Goal: Navigation & Orientation: Find specific page/section

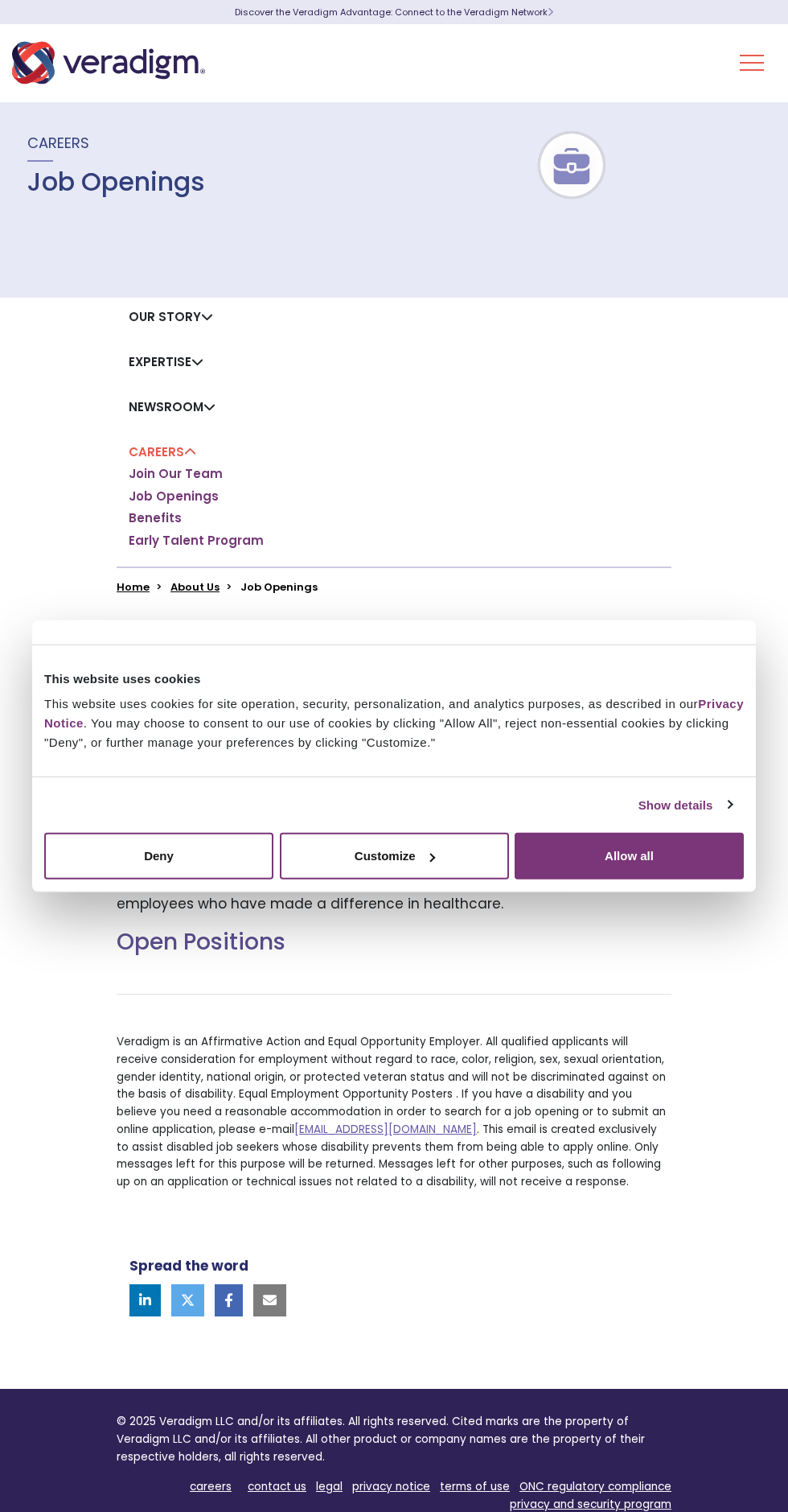
click at [645, 850] on button "Allow all" at bounding box center [629, 856] width 229 height 47
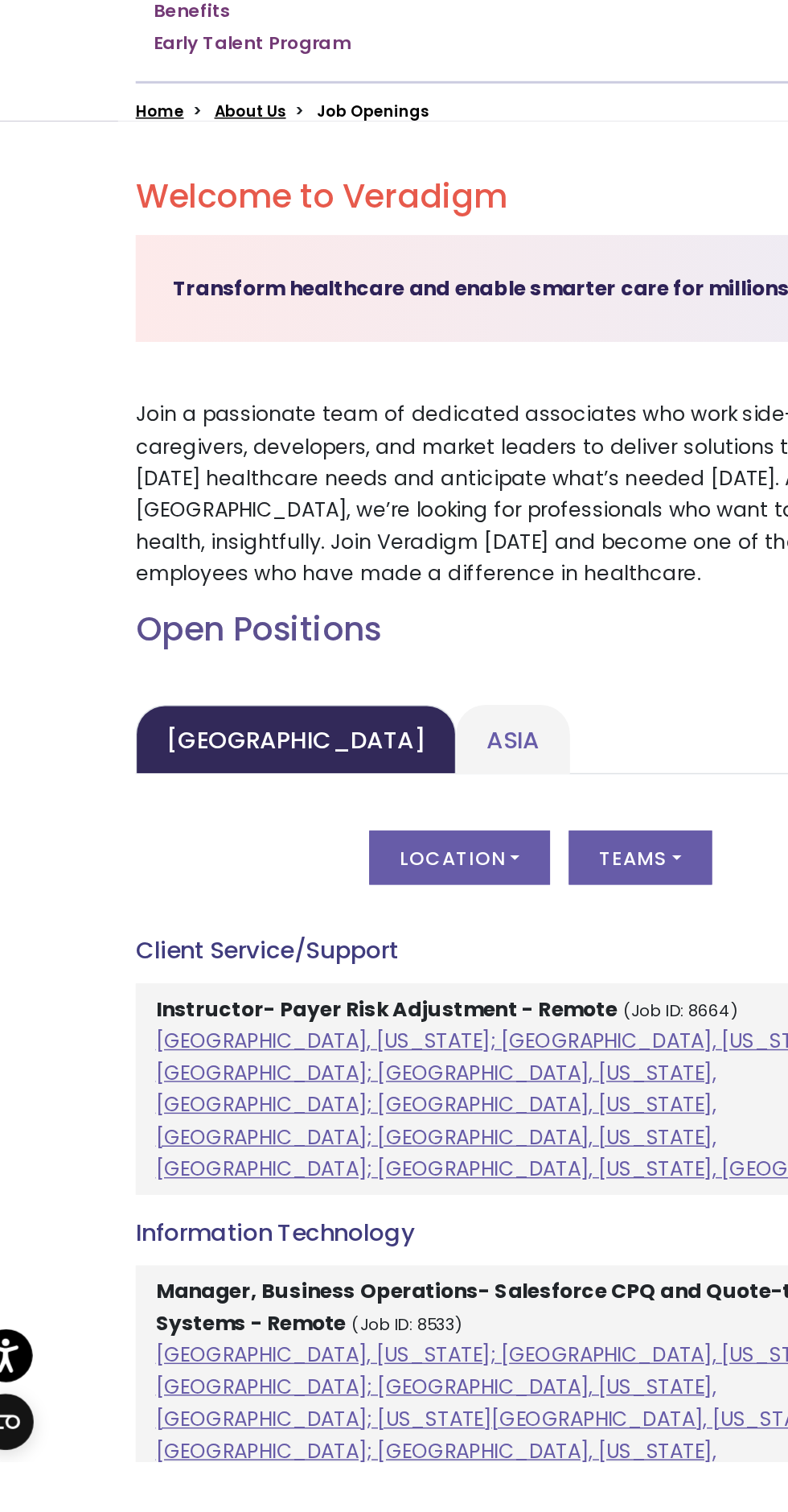
scroll to position [11, 0]
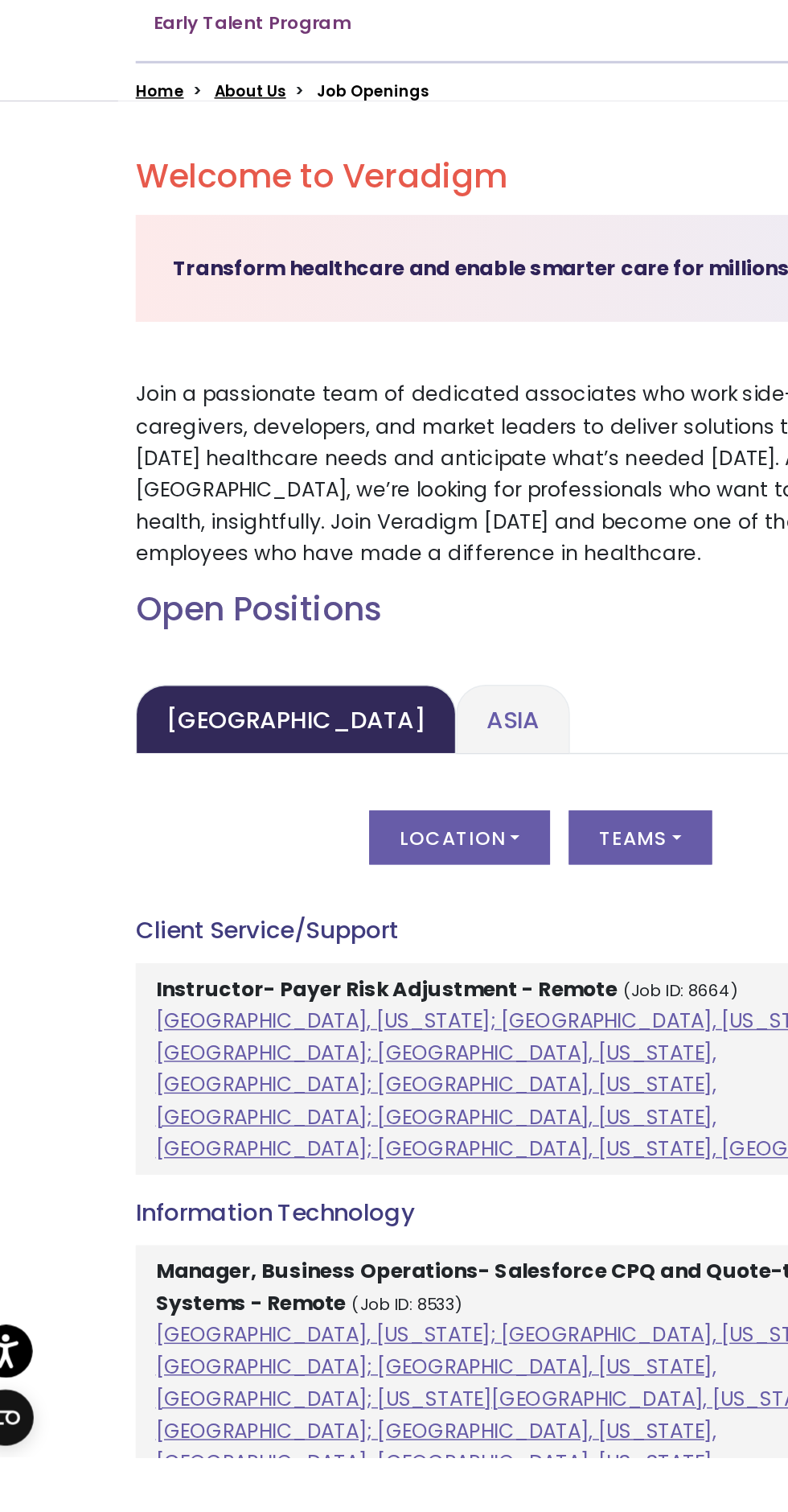
click at [336, 1016] on link "Asia" at bounding box center [375, 1006] width 78 height 48
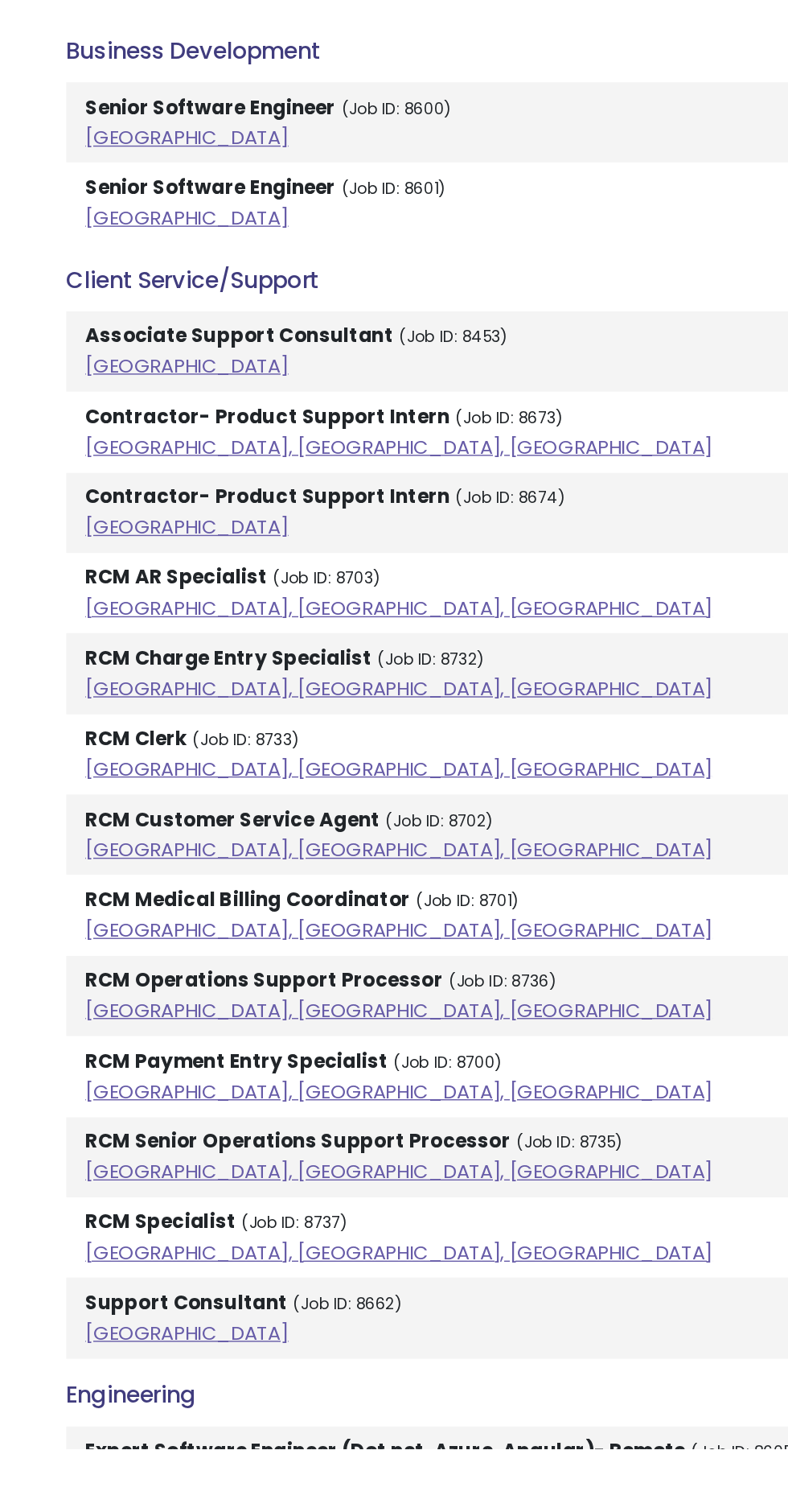
scroll to position [815, 0]
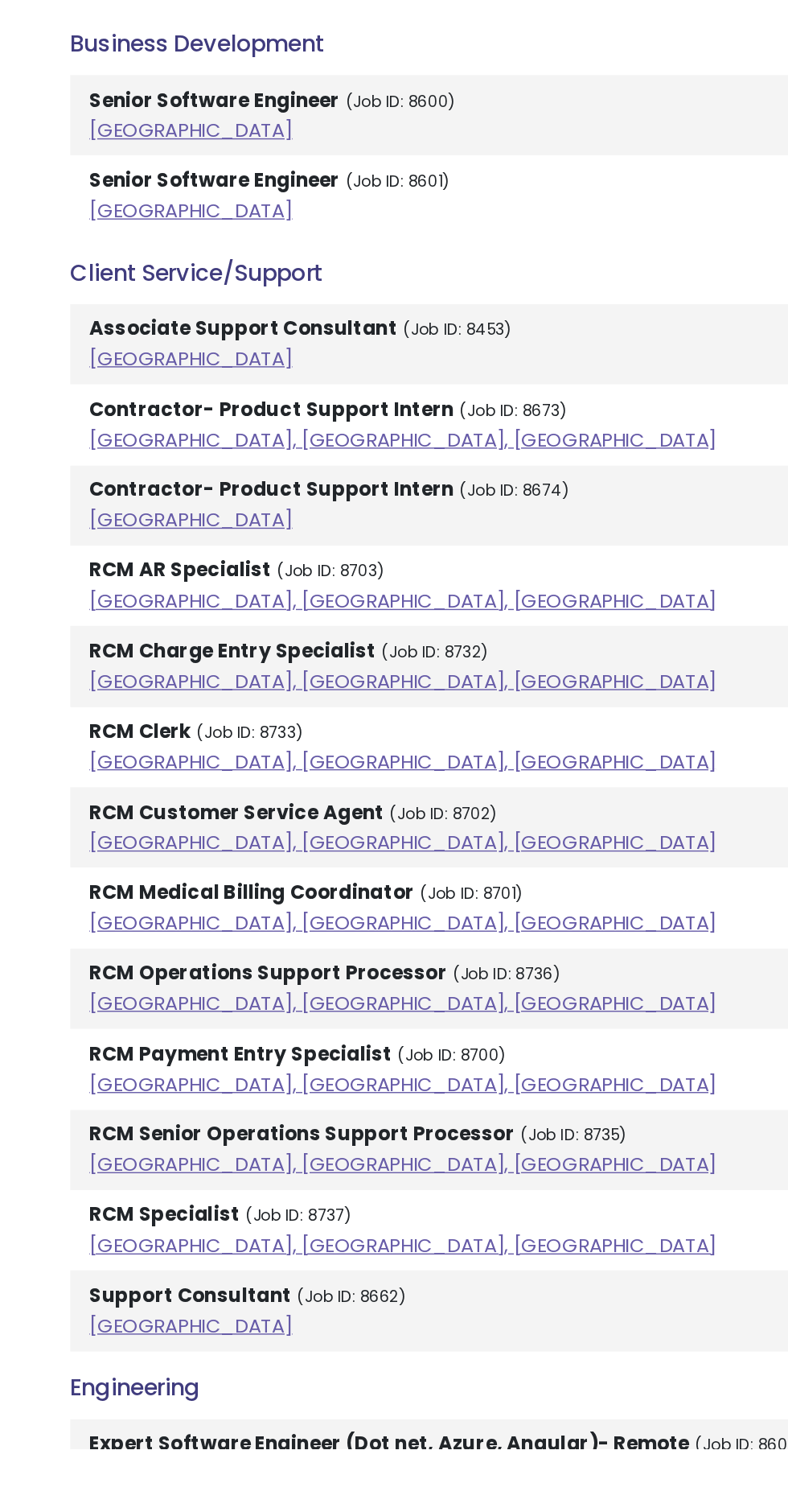
click at [136, 742] on link "India" at bounding box center [202, 734] width 145 height 19
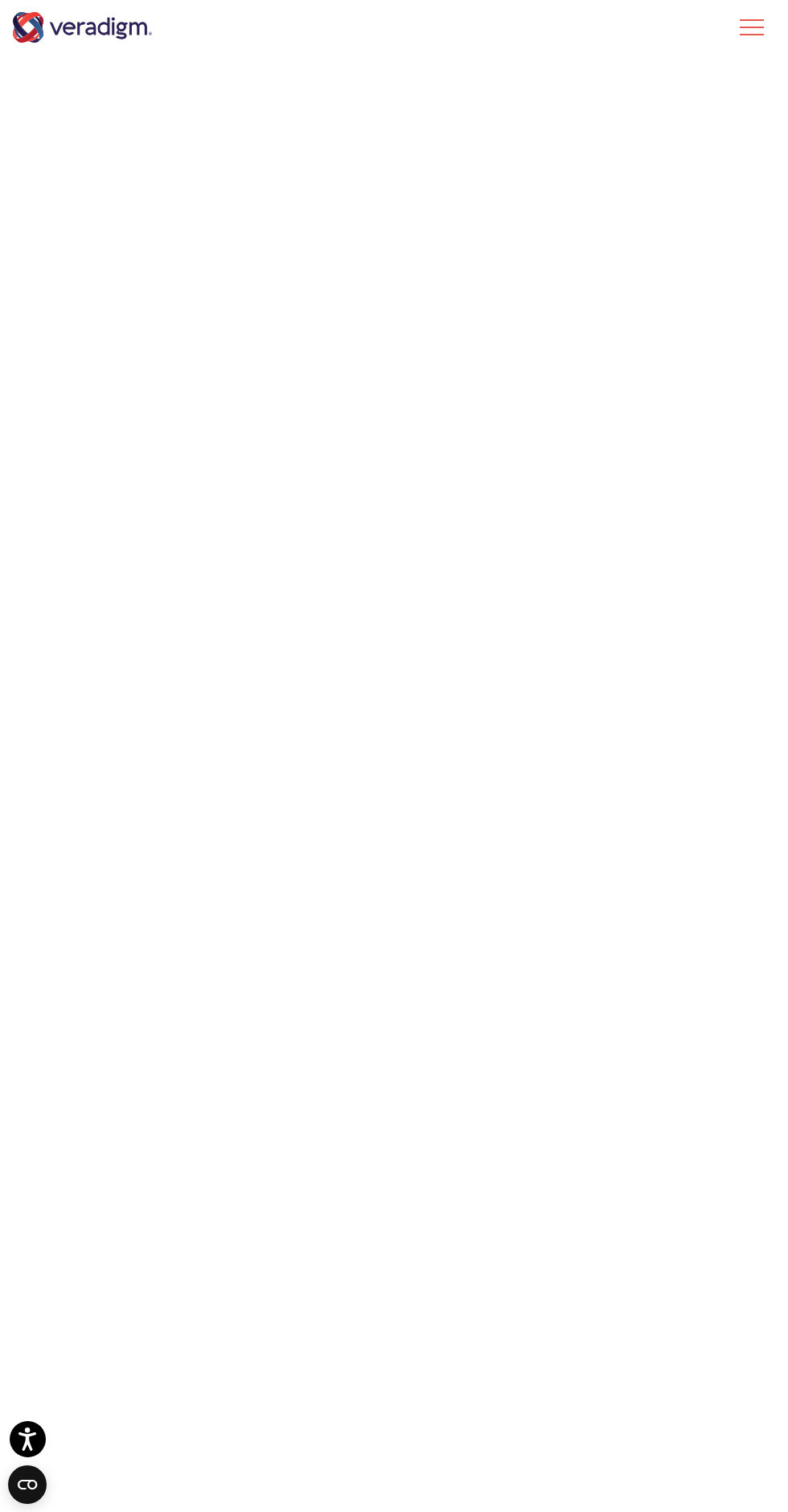
scroll to position [1041, 0]
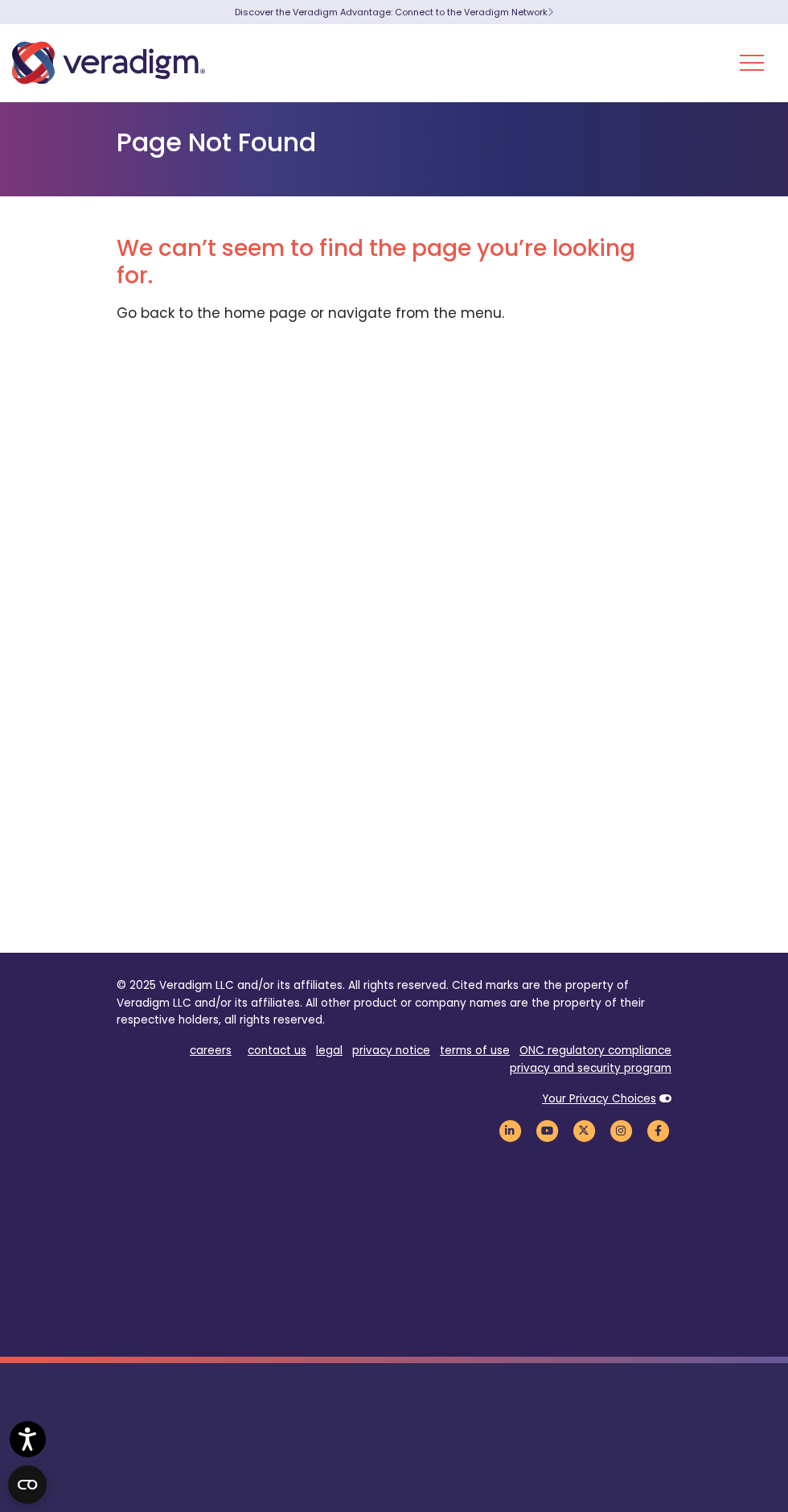
click at [127, 56] on img "Veradigm logo" at bounding box center [108, 63] width 193 height 53
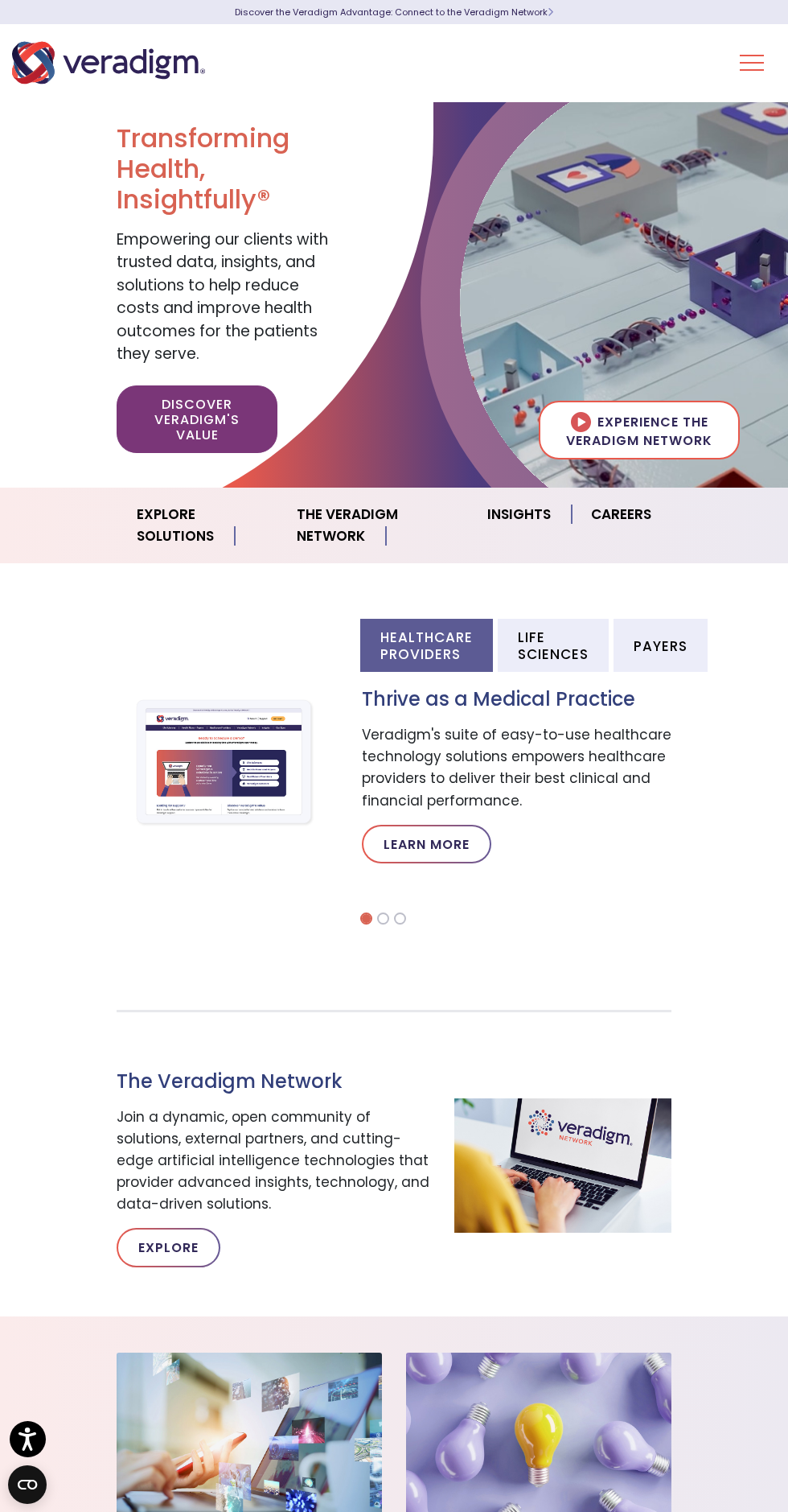
click at [743, 82] on button "Toggle Navigation Menu" at bounding box center [752, 63] width 24 height 42
